Goal: Feedback & Contribution: Contribute content

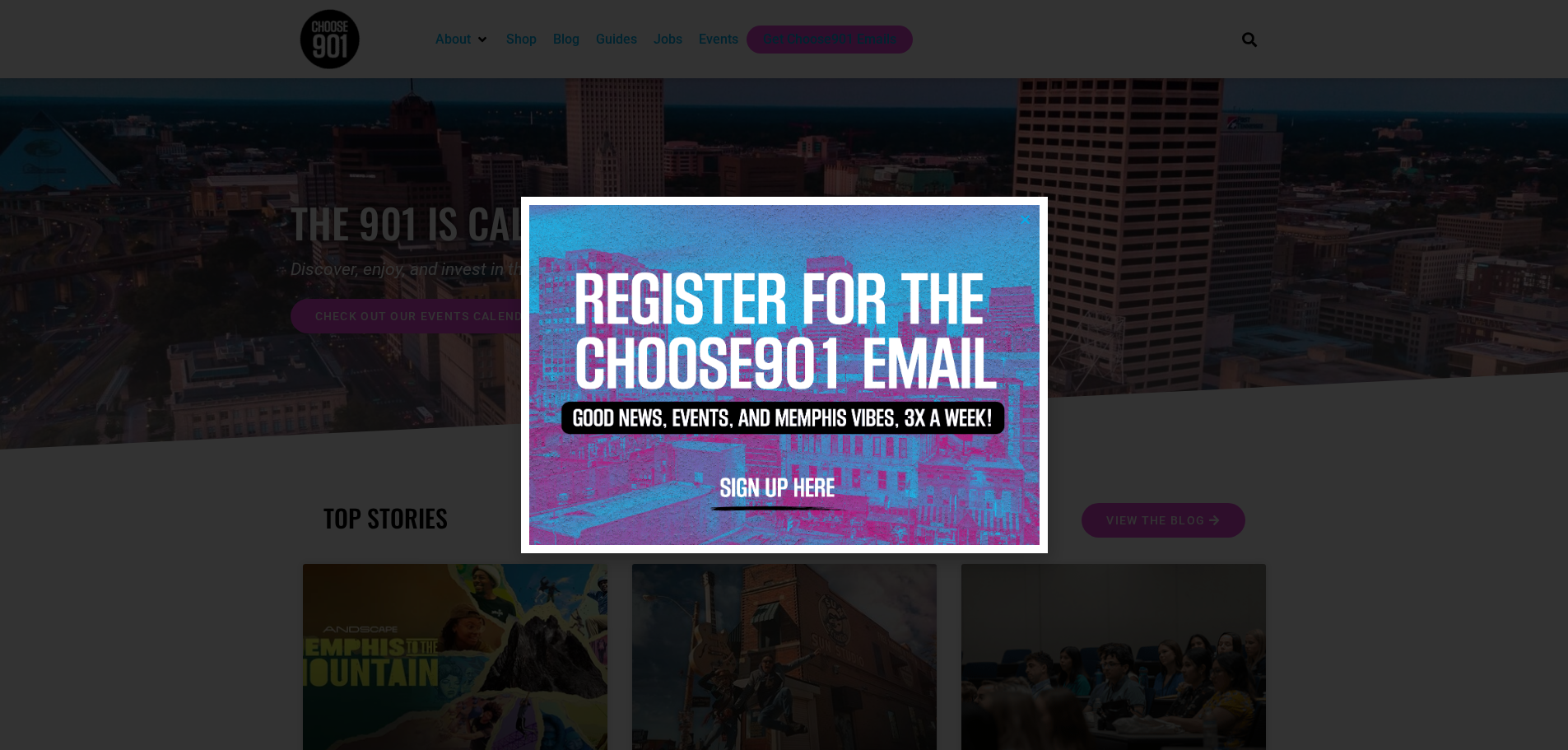
click at [1022, 209] on img at bounding box center [784, 375] width 510 height 340
click at [1023, 218] on icon "Close" at bounding box center [1025, 219] width 12 height 12
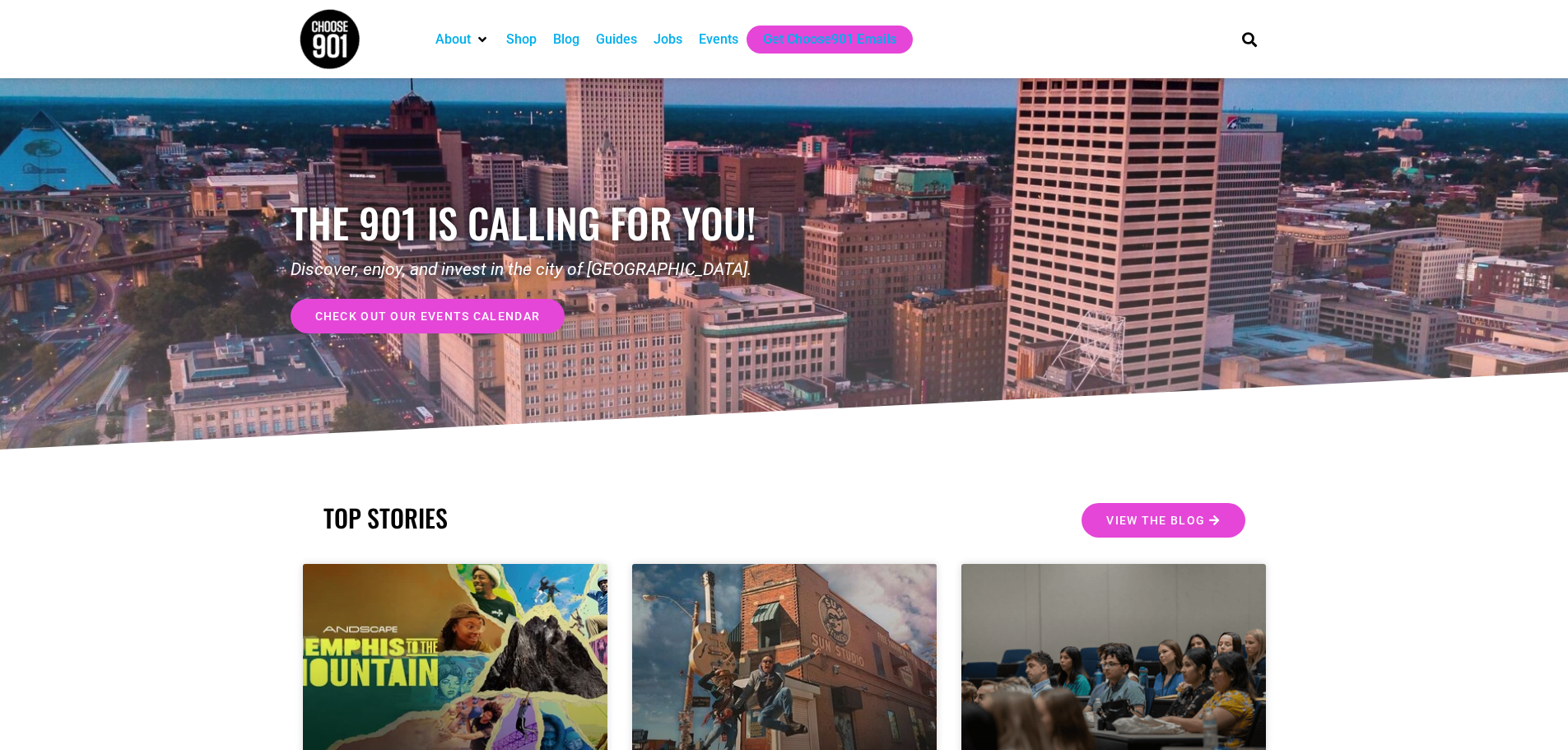
click at [714, 39] on div "Events" at bounding box center [718, 39] width 39 height 20
click at [710, 44] on div "Events" at bounding box center [718, 39] width 39 height 20
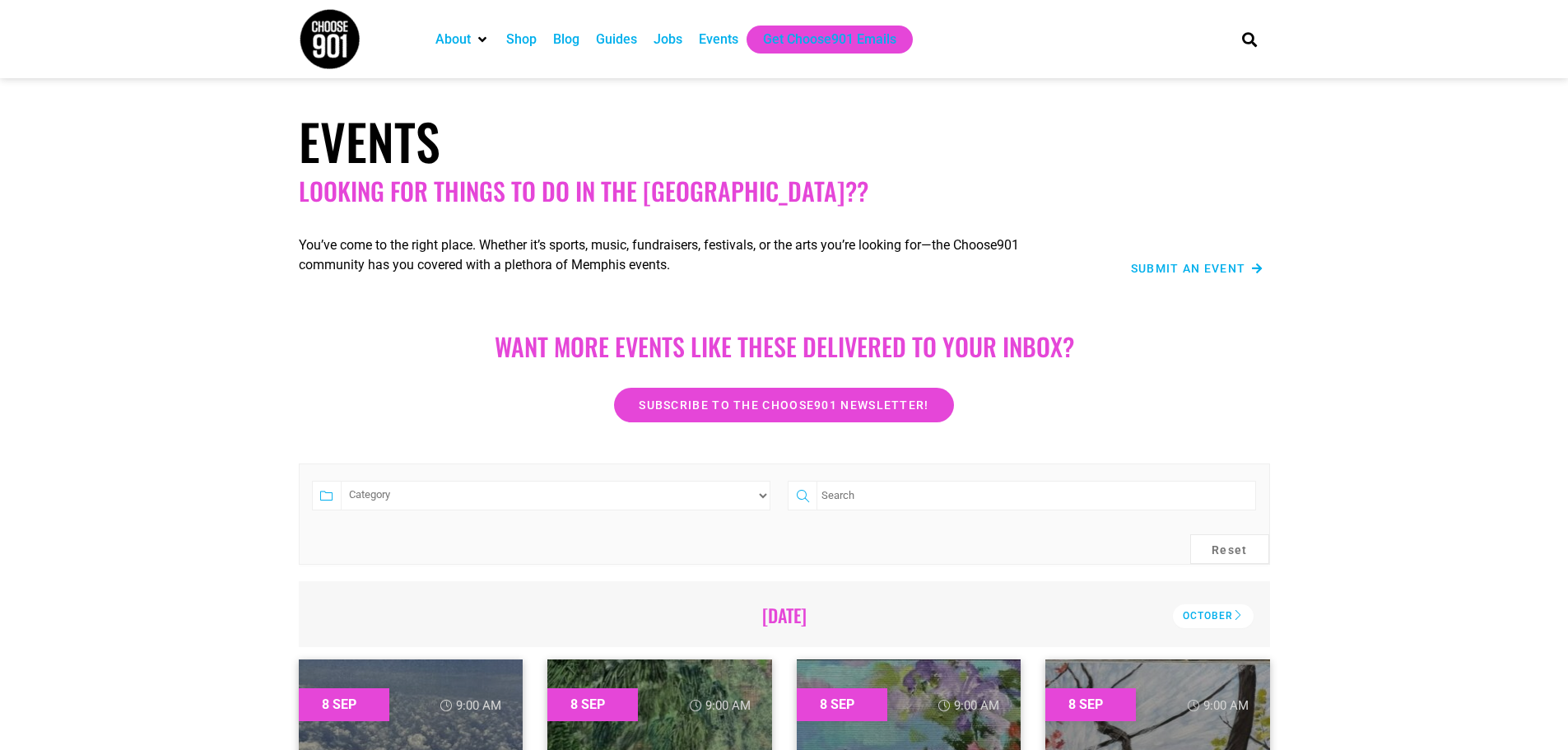
click at [1205, 273] on span "Submit an Event" at bounding box center [1188, 268] width 115 height 11
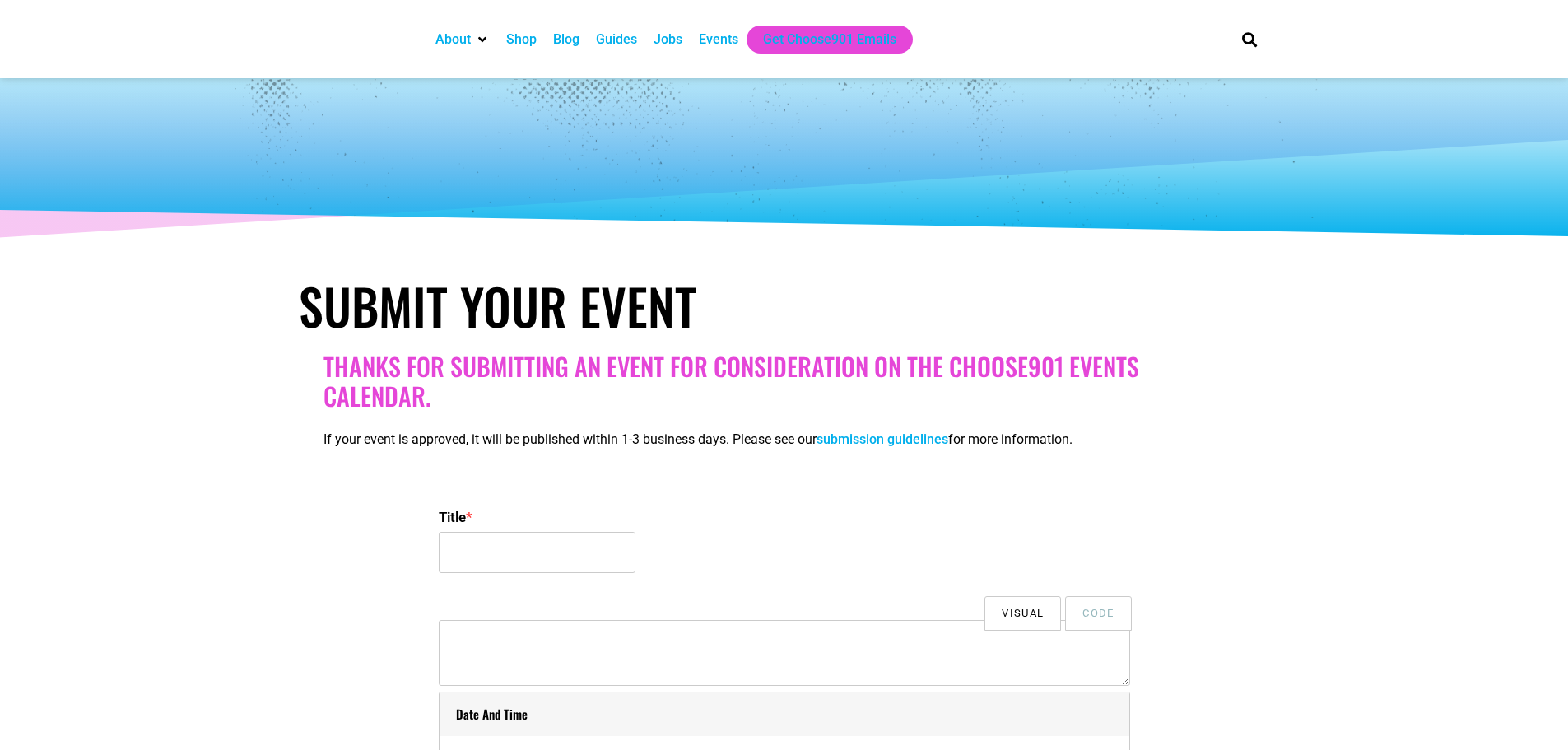
select select
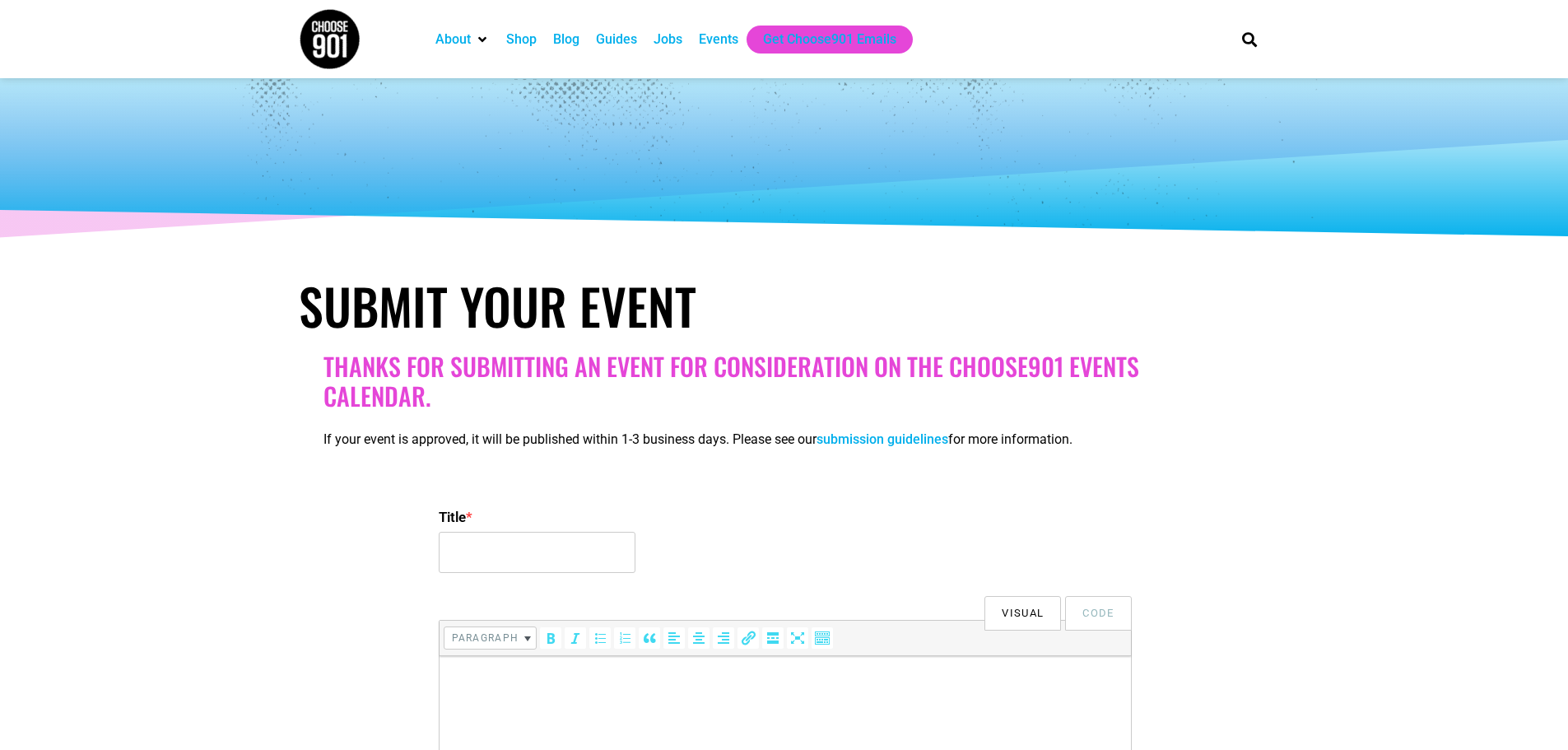
drag, startPoint x: 1169, startPoint y: 15, endPoint x: 1485, endPoint y: 217, distance: 375.0
click at [1485, 217] on div at bounding box center [784, 160] width 1568 height 165
